Goal: Task Accomplishment & Management: Manage account settings

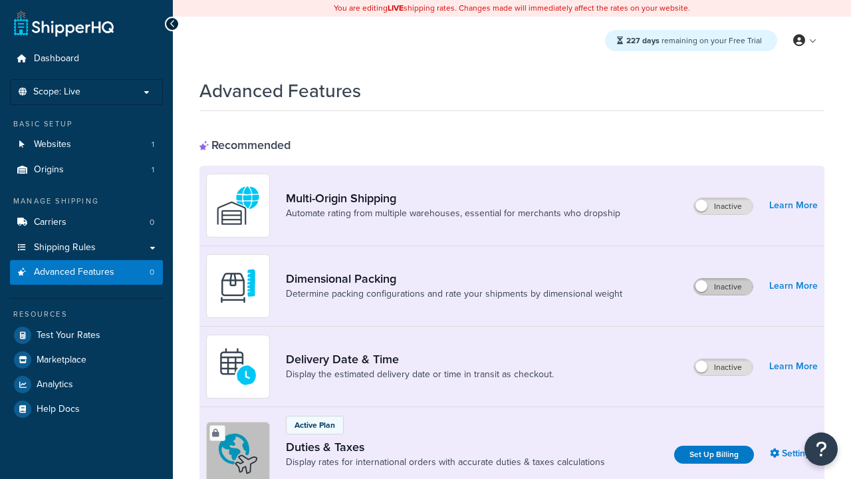
click at [724, 287] on label "Inactive" at bounding box center [723, 287] width 59 height 16
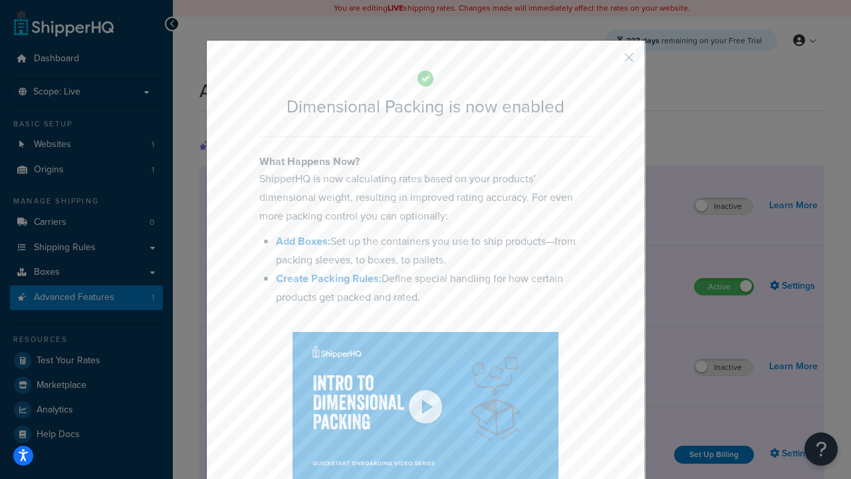
click at [609, 62] on button "button" at bounding box center [609, 62] width 3 height 3
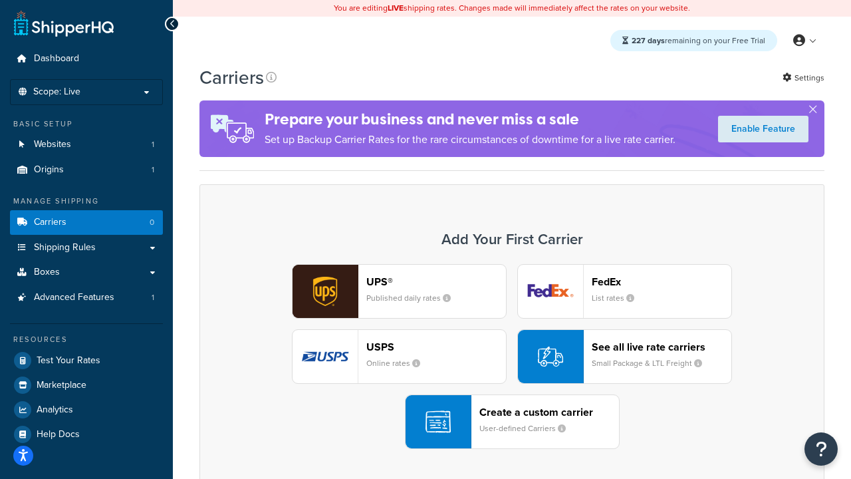
click at [512, 357] on div "UPS® Published daily rates FedEx List rates USPS Online rates See all live rate…" at bounding box center [512, 356] width 597 height 185
click at [662, 281] on header "FedEx" at bounding box center [662, 281] width 140 height 13
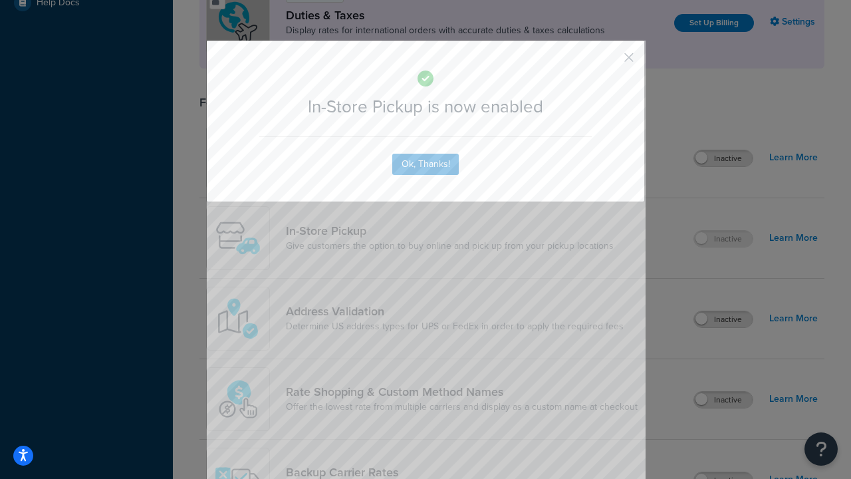
click at [609, 62] on button "button" at bounding box center [609, 62] width 3 height 3
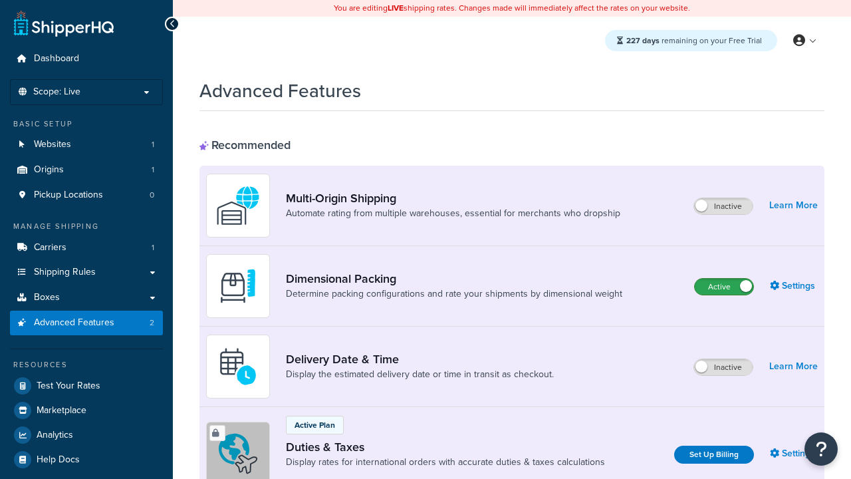
click at [724, 287] on label "Active" at bounding box center [724, 287] width 59 height 16
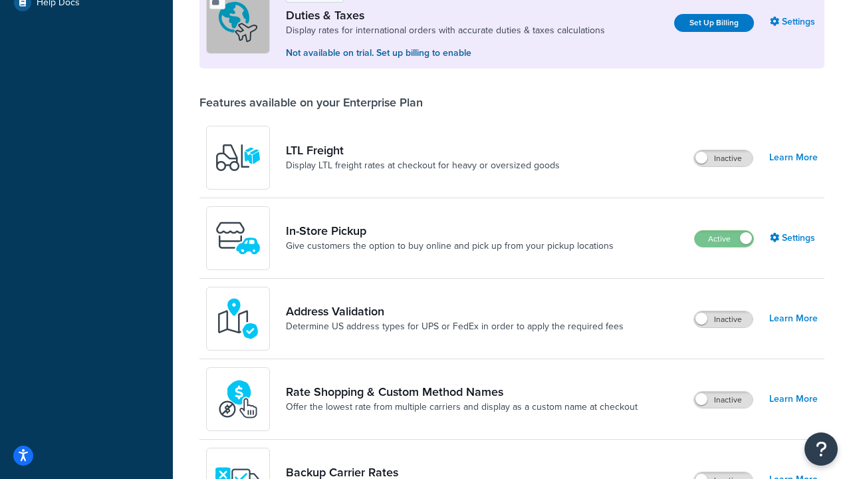
scroll to position [406, 0]
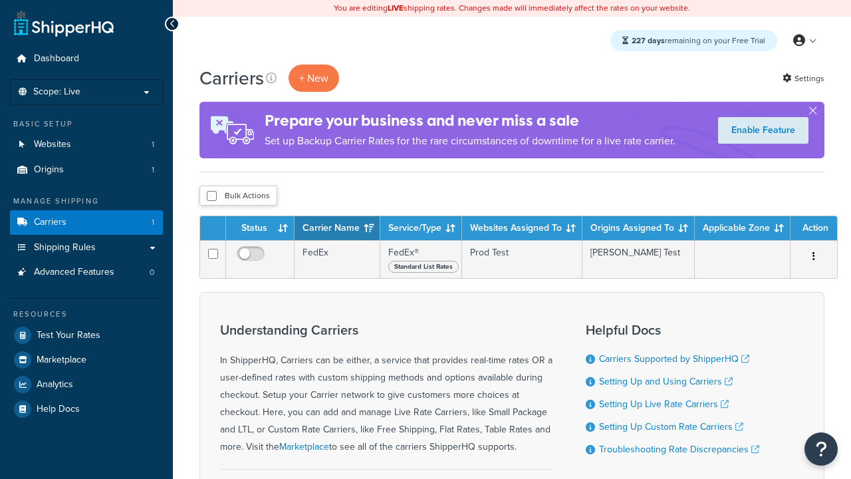
click at [212, 196] on input "checkbox" at bounding box center [212, 196] width 10 height 10
checkbox input "true"
click at [0, 0] on button "Delete" at bounding box center [0, 0] width 0 height 0
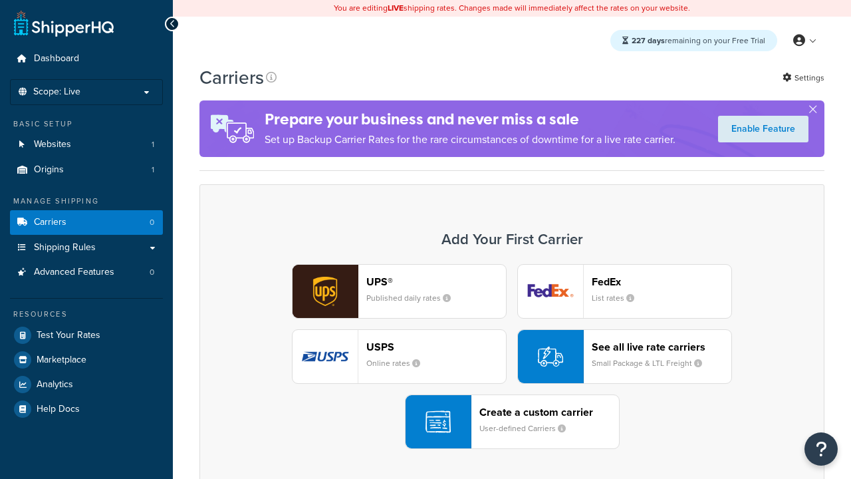
click at [512, 422] on div "Create a custom carrier User-defined Carriers" at bounding box center [550, 422] width 140 height 32
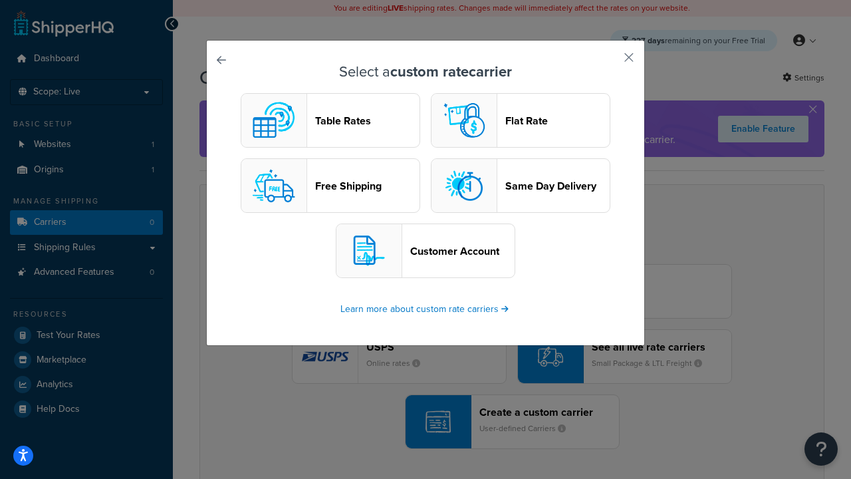
click at [331, 120] on header "Table Rates" at bounding box center [367, 120] width 104 height 13
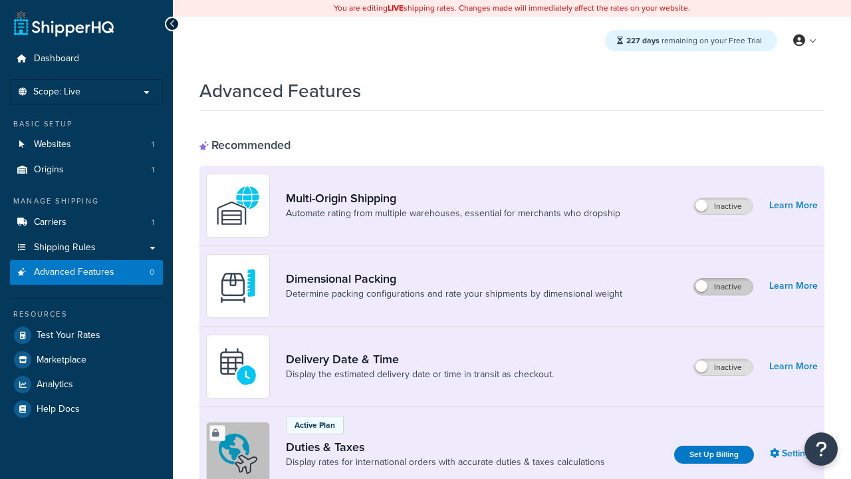
click at [724, 287] on label "Inactive" at bounding box center [723, 287] width 59 height 16
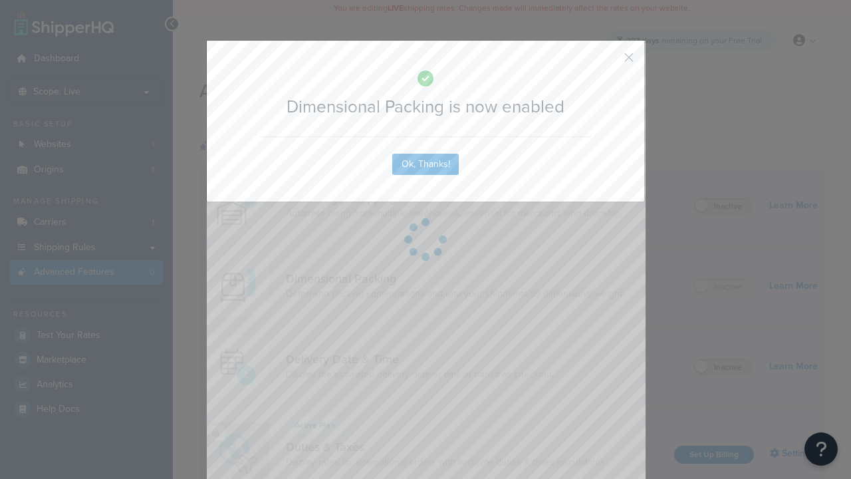
click at [609, 62] on button "button" at bounding box center [609, 62] width 3 height 3
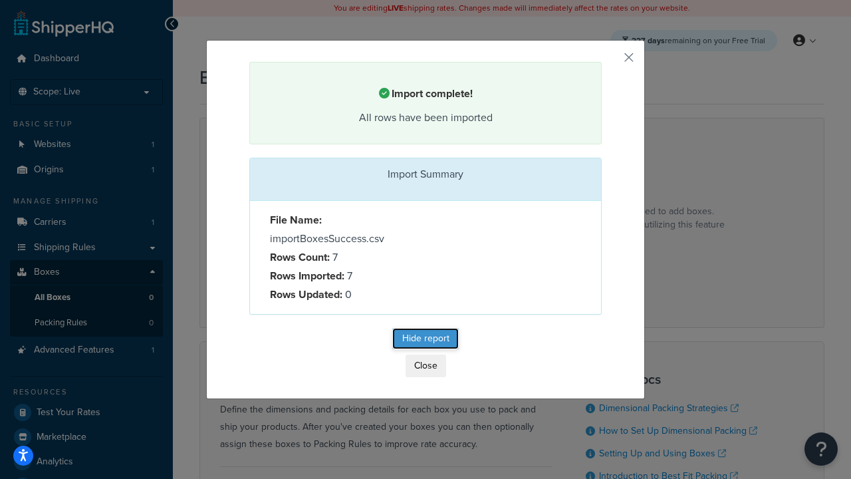
click at [451, 343] on button "Hide report" at bounding box center [425, 338] width 67 height 21
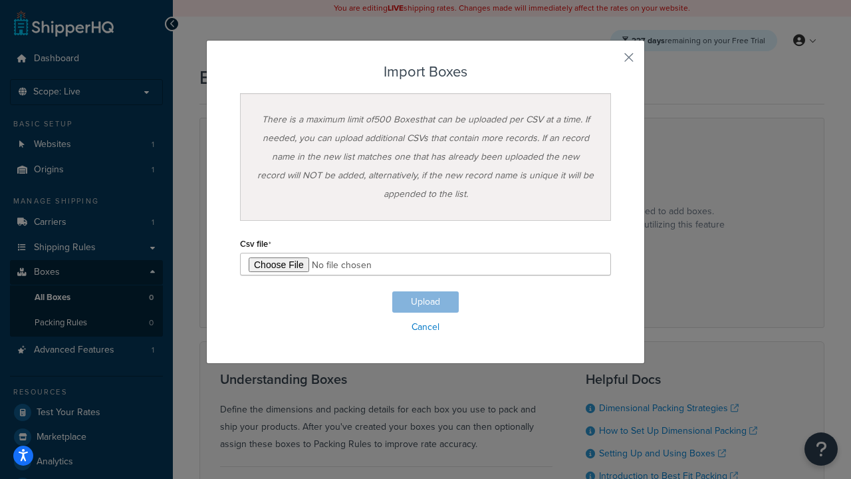
click at [426, 72] on h3 "Import Boxes" at bounding box center [425, 72] width 371 height 16
click at [426, 264] on input "file" at bounding box center [425, 264] width 371 height 23
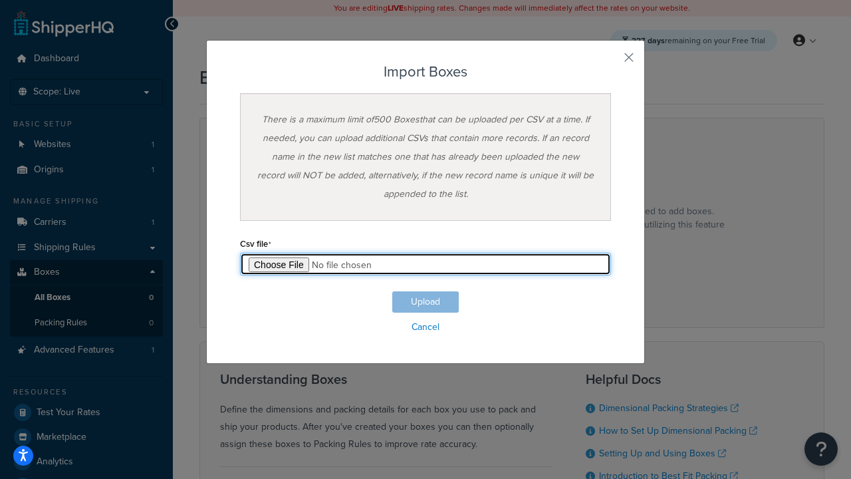
type input "C:\fakepath\importBoxesFailure.csv"
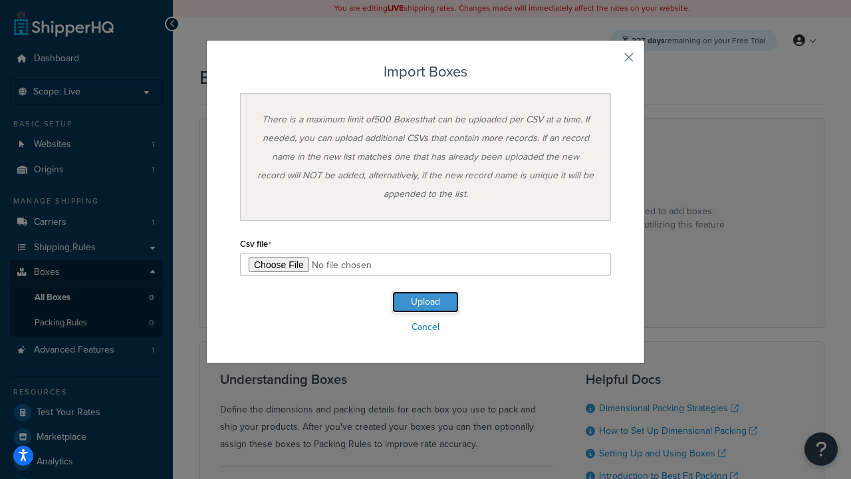
click at [426, 302] on button "Upload" at bounding box center [425, 301] width 67 height 21
